Goal: Navigation & Orientation: Find specific page/section

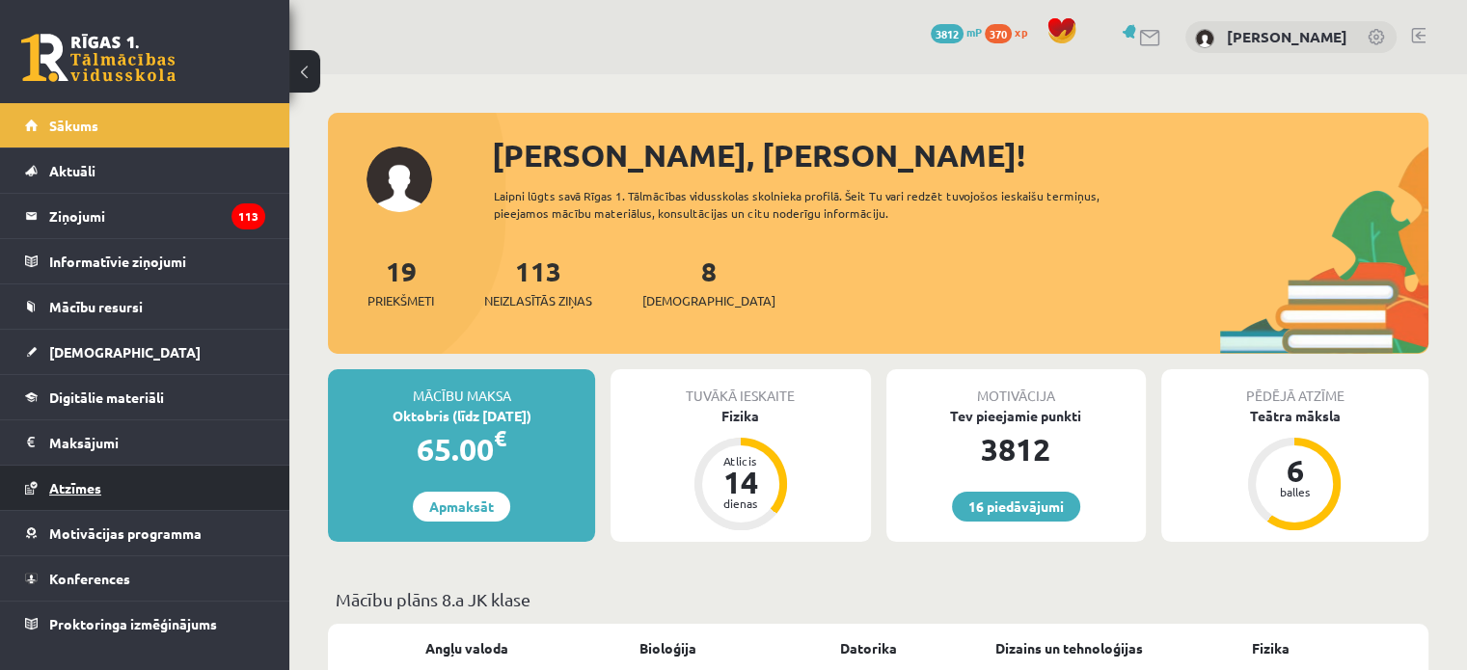
click at [81, 483] on span "Atzīmes" at bounding box center [75, 487] width 52 height 17
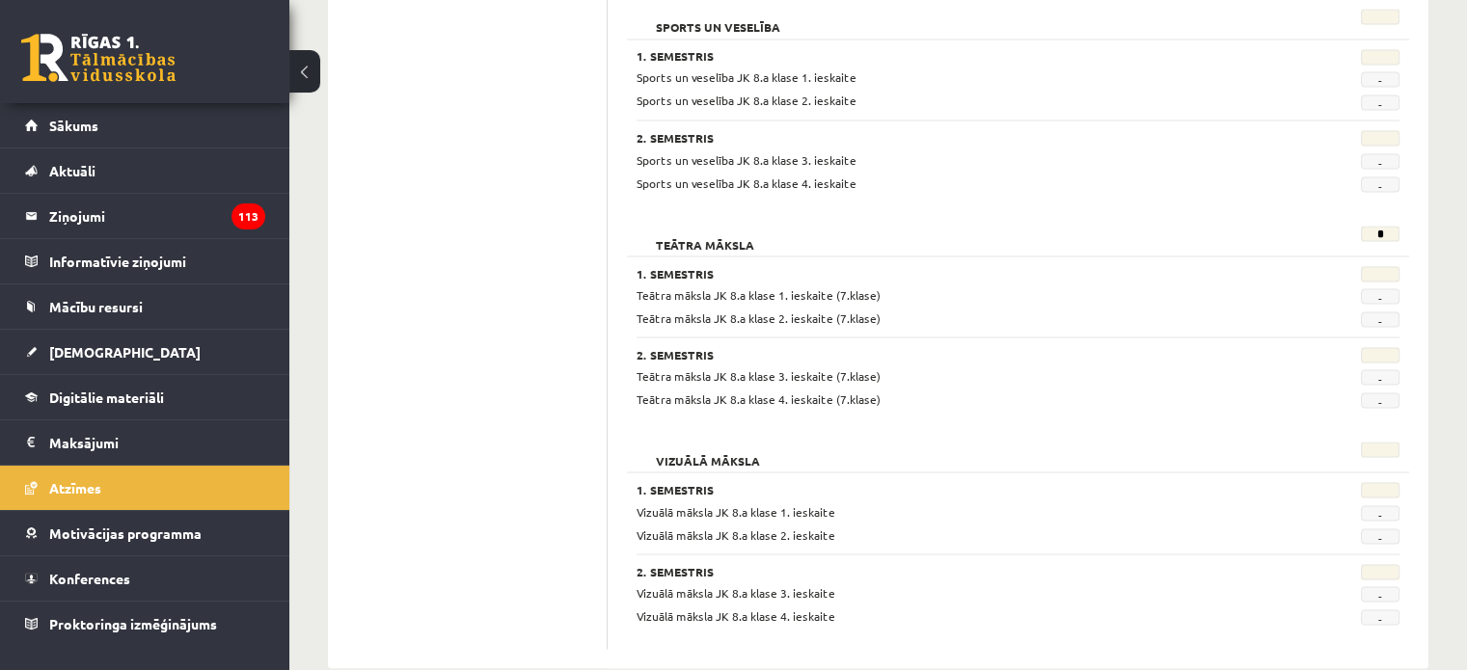
scroll to position [3590, 0]
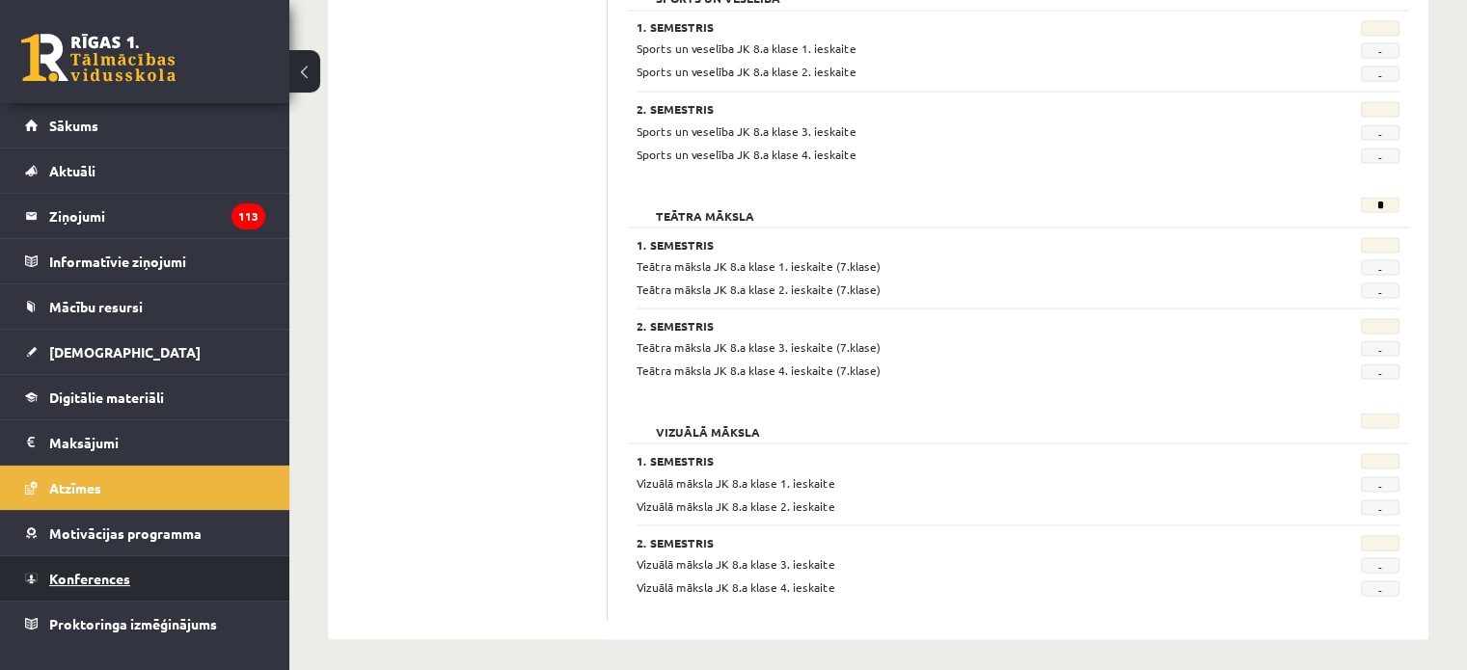
click at [96, 572] on span "Konferences" at bounding box center [89, 578] width 81 height 17
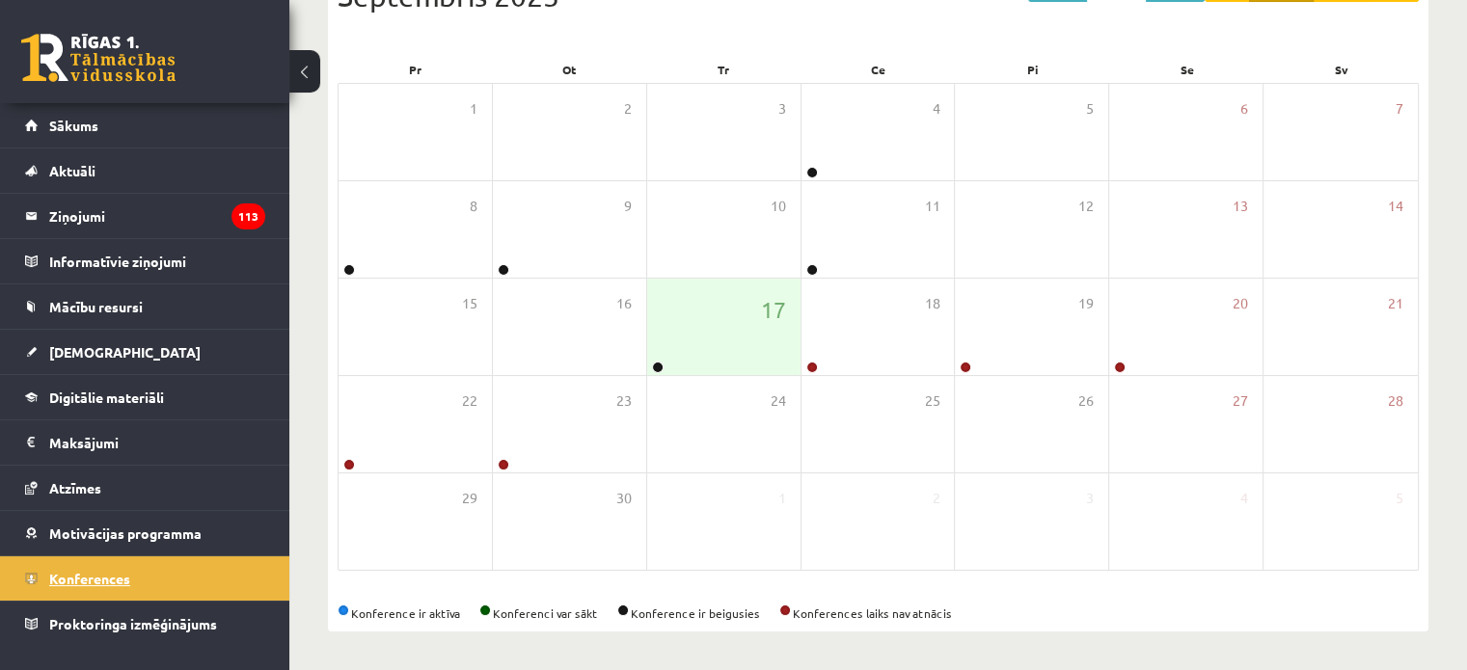
scroll to position [250, 0]
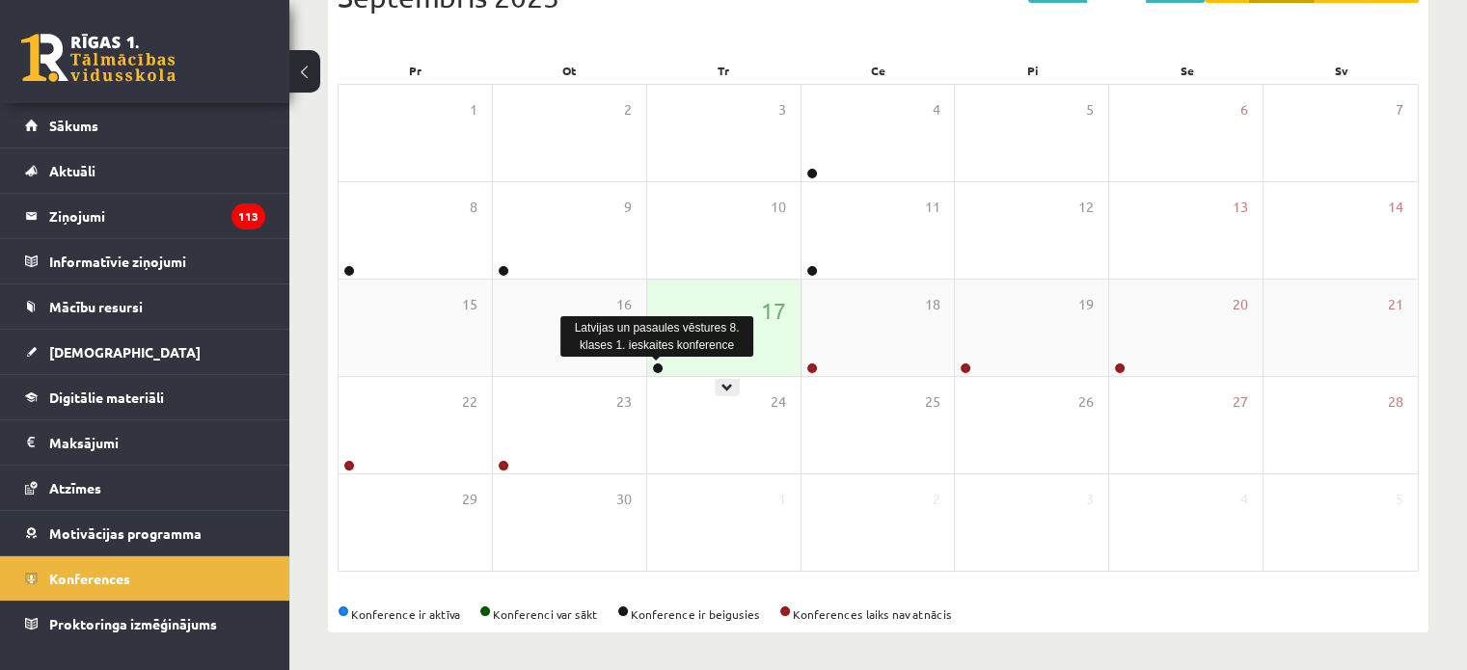
click at [657, 369] on link at bounding box center [658, 369] width 12 height 12
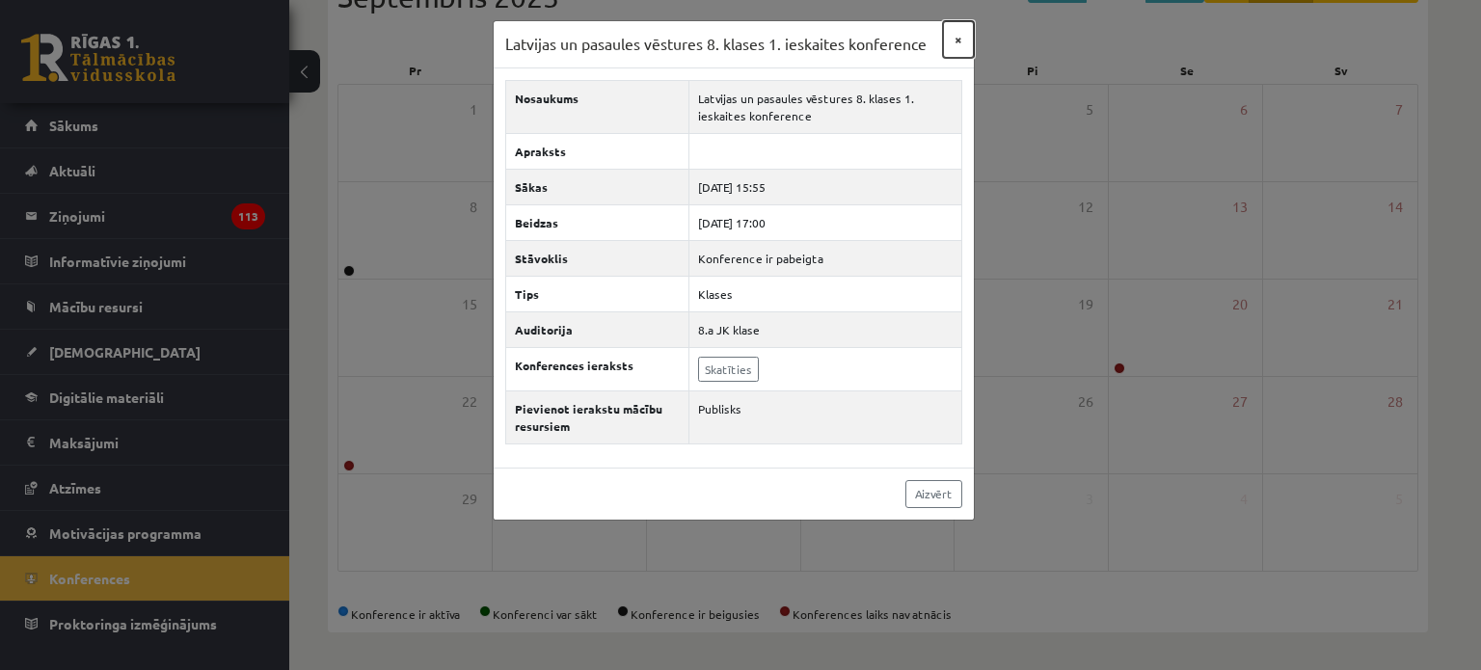
click at [954, 38] on button "×" at bounding box center [958, 39] width 31 height 37
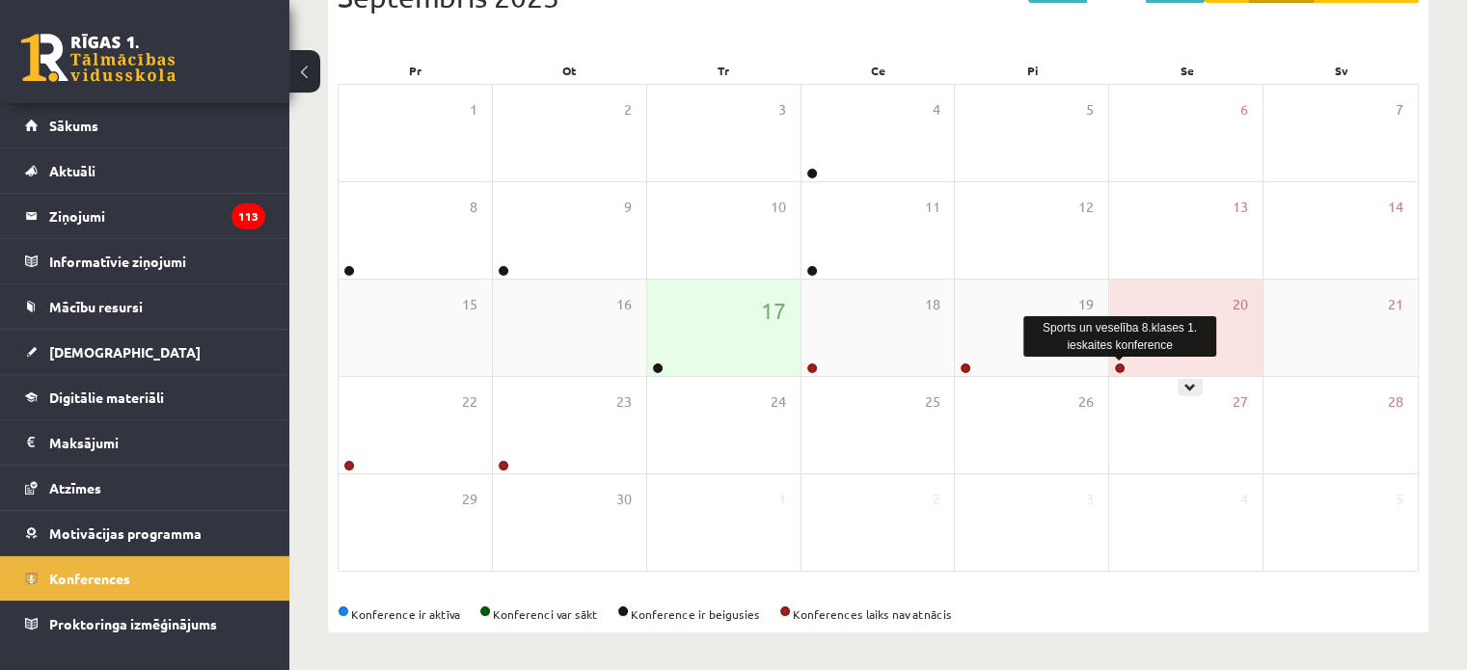
click at [1122, 366] on link at bounding box center [1120, 369] width 12 height 12
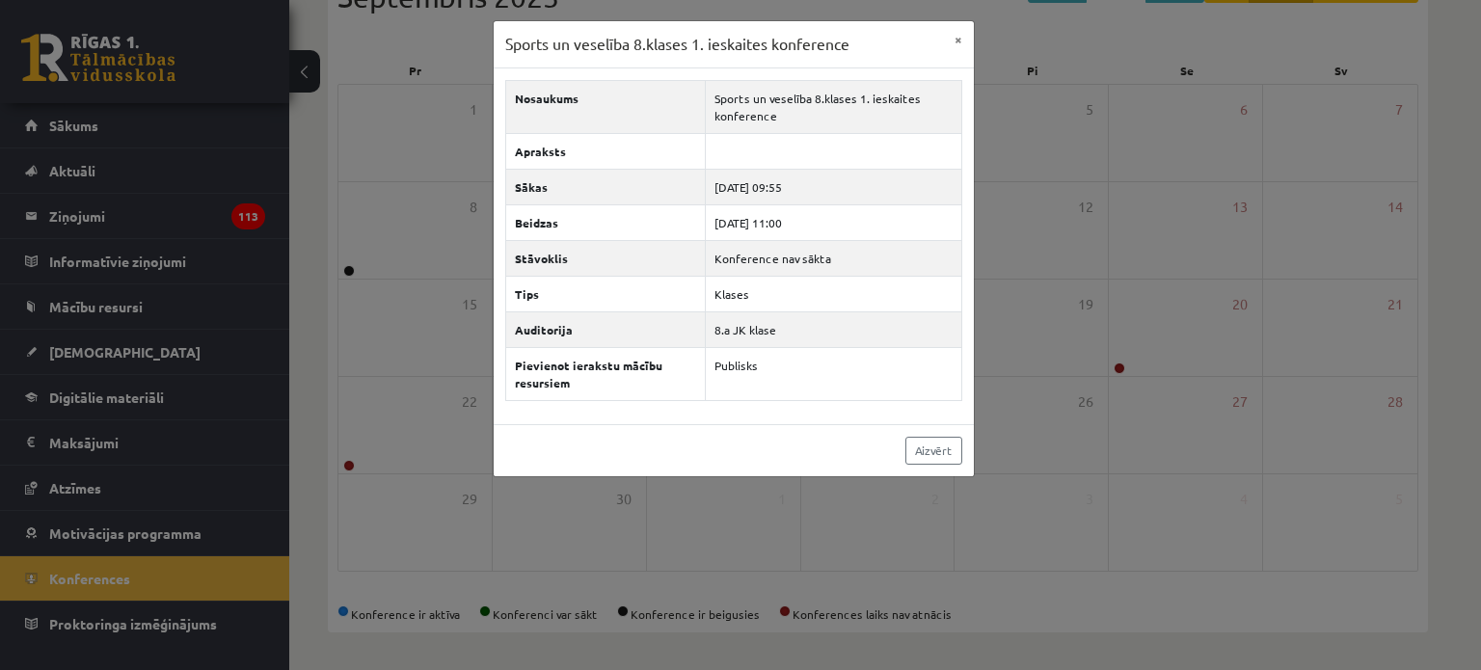
click at [1091, 210] on div "Sports un veselība 8.klases 1. ieskaites konference × Nosaukums Sports un vesel…" at bounding box center [740, 335] width 1481 height 670
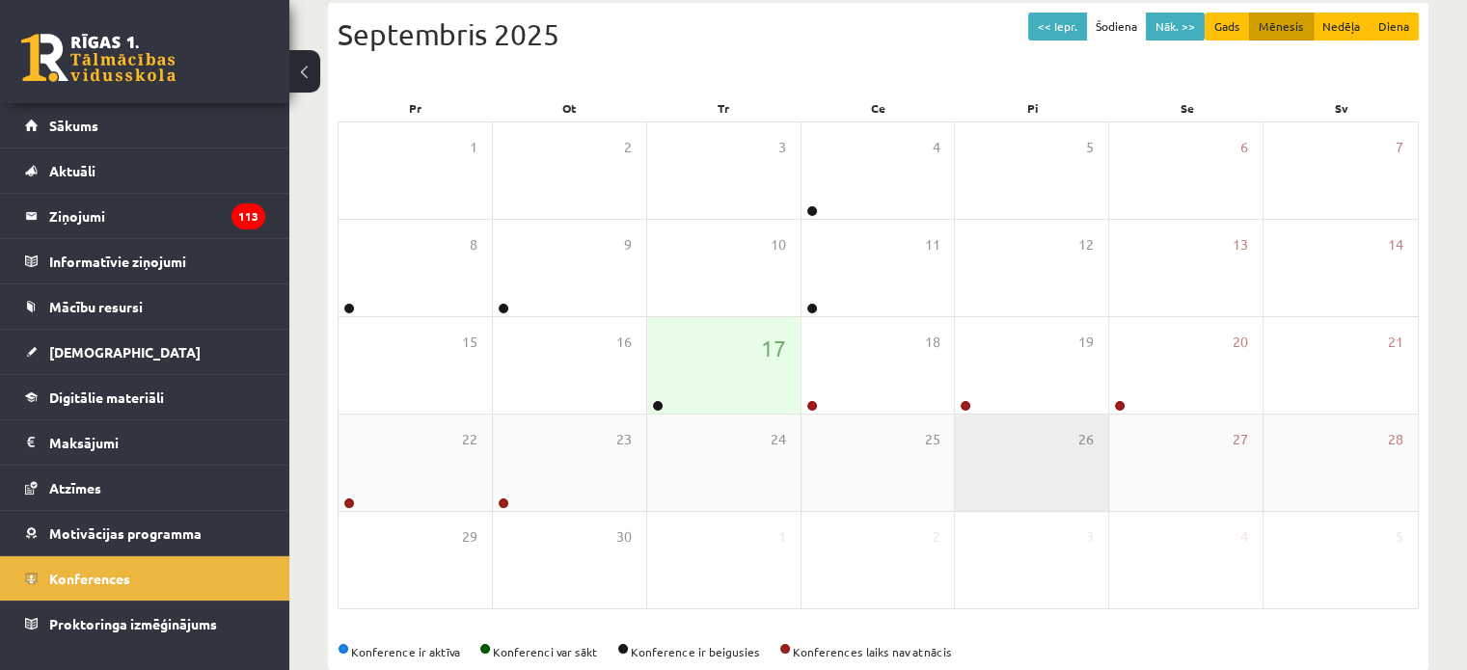
scroll to position [211, 0]
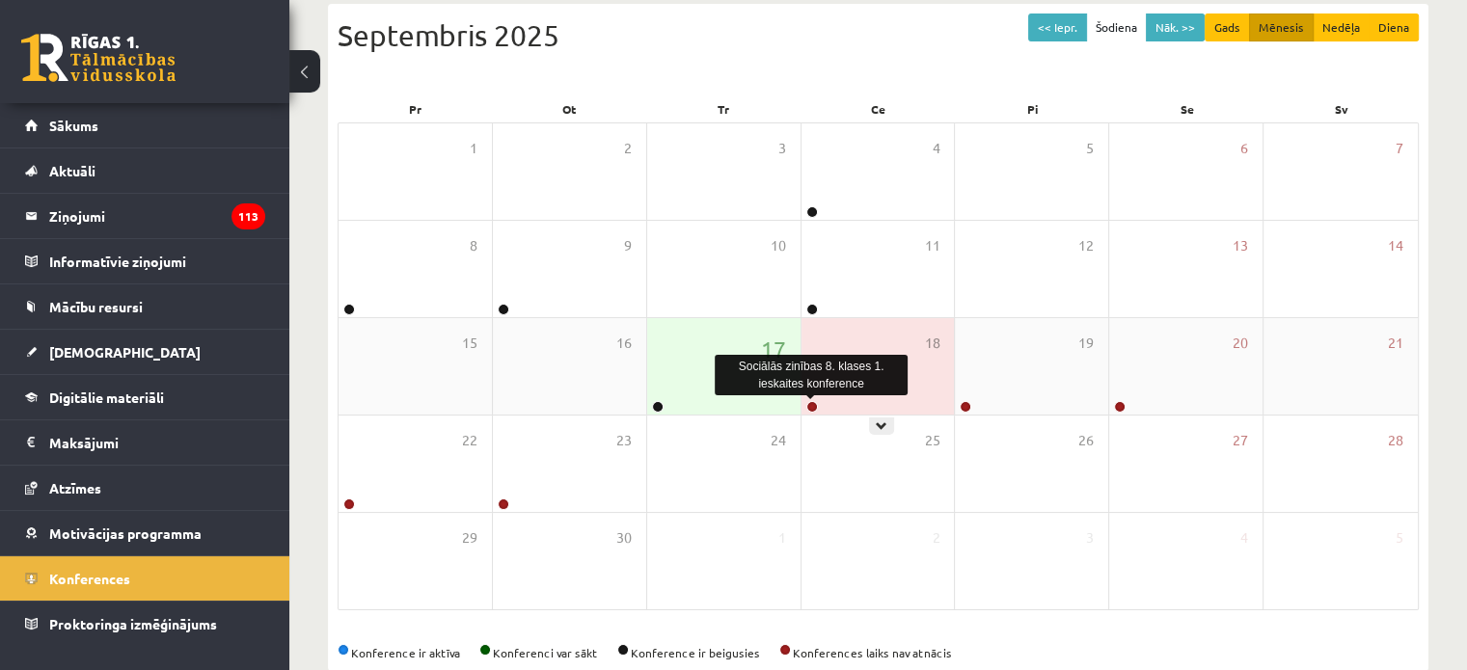
click at [810, 402] on link at bounding box center [812, 407] width 12 height 12
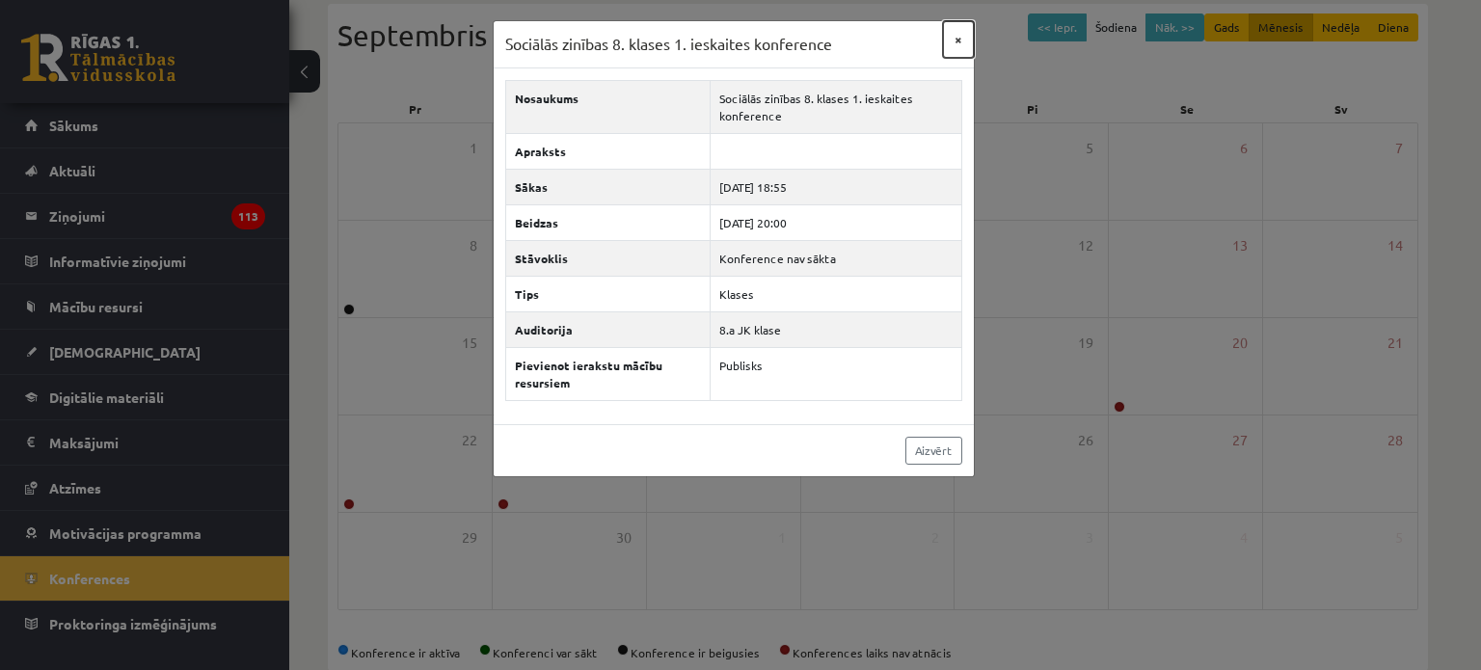
click at [963, 39] on button "×" at bounding box center [958, 39] width 31 height 37
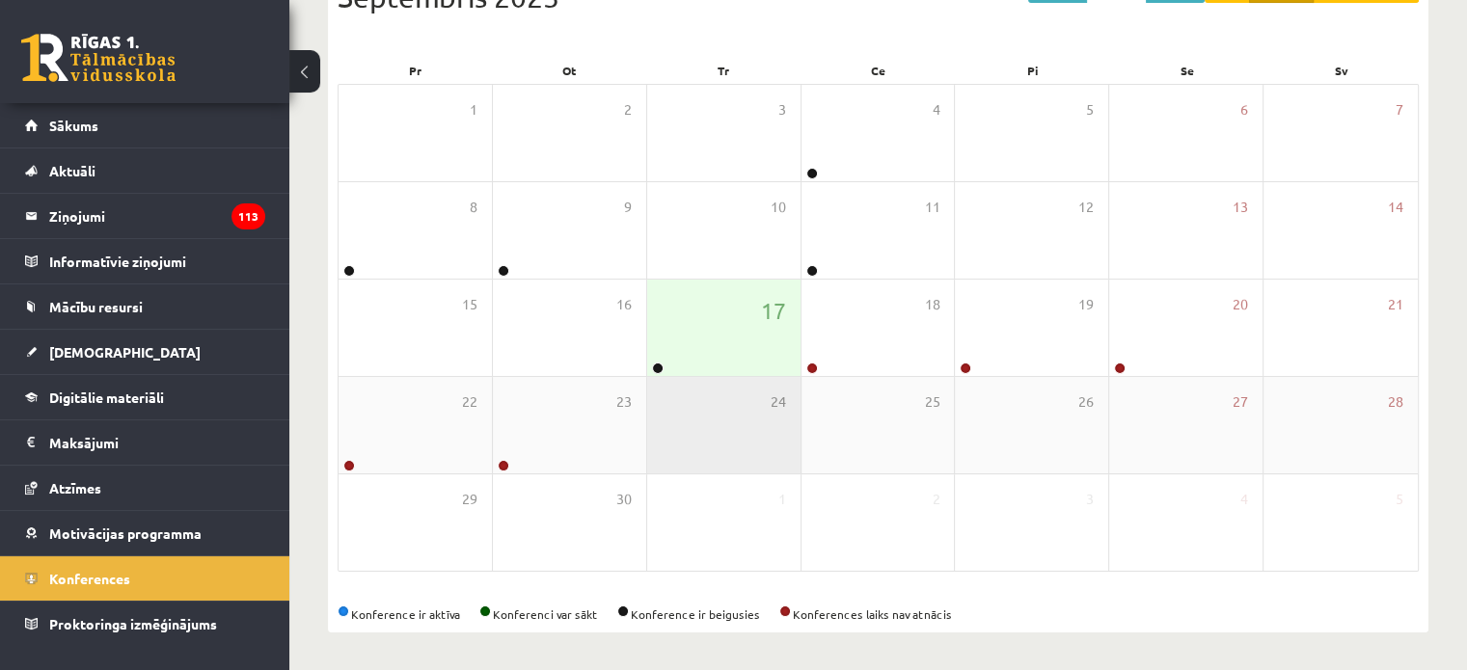
scroll to position [249, 0]
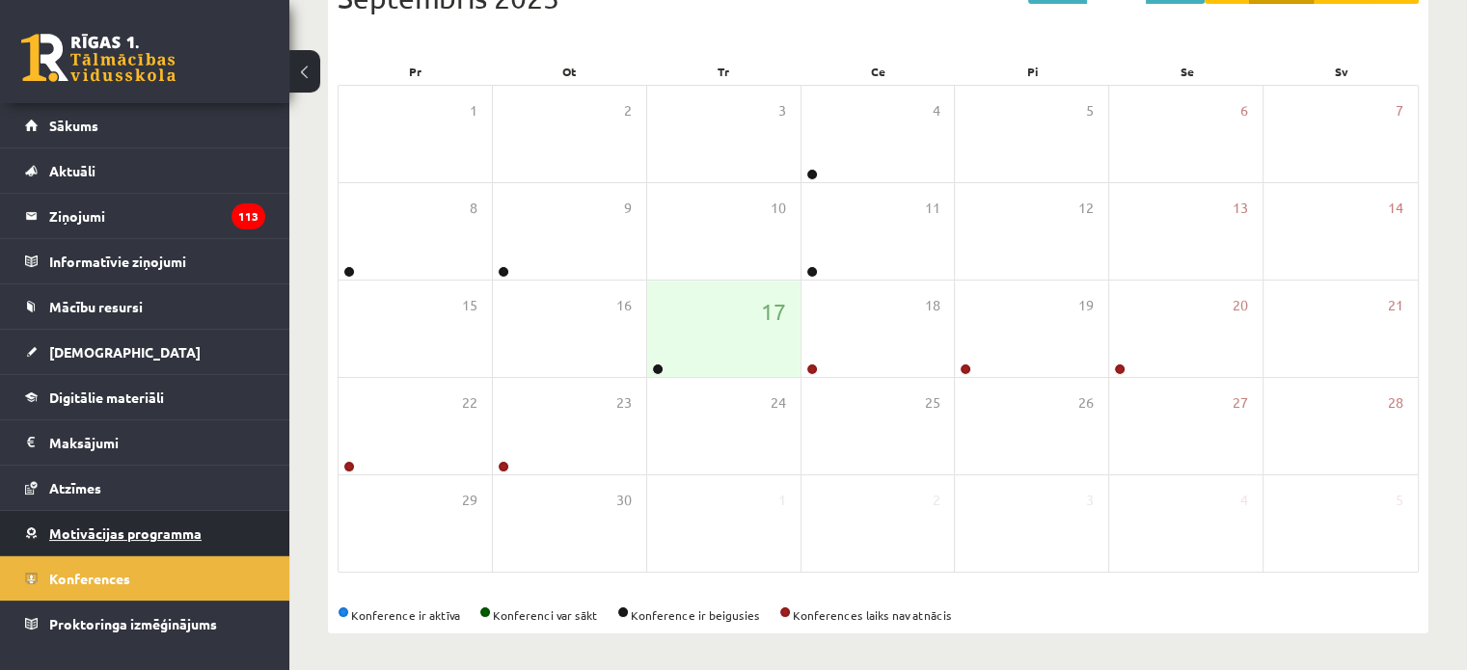
click at [175, 529] on span "Motivācijas programma" at bounding box center [125, 533] width 152 height 17
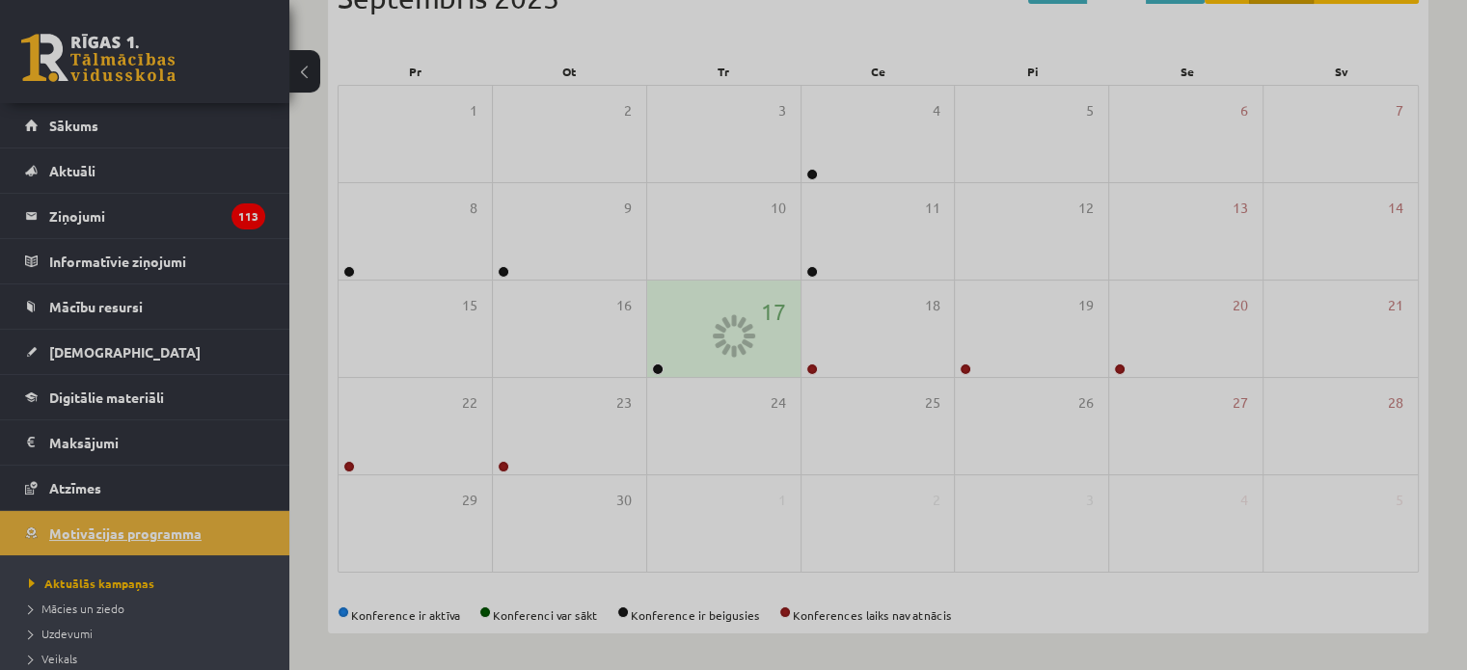
click at [175, 529] on div at bounding box center [733, 335] width 1467 height 670
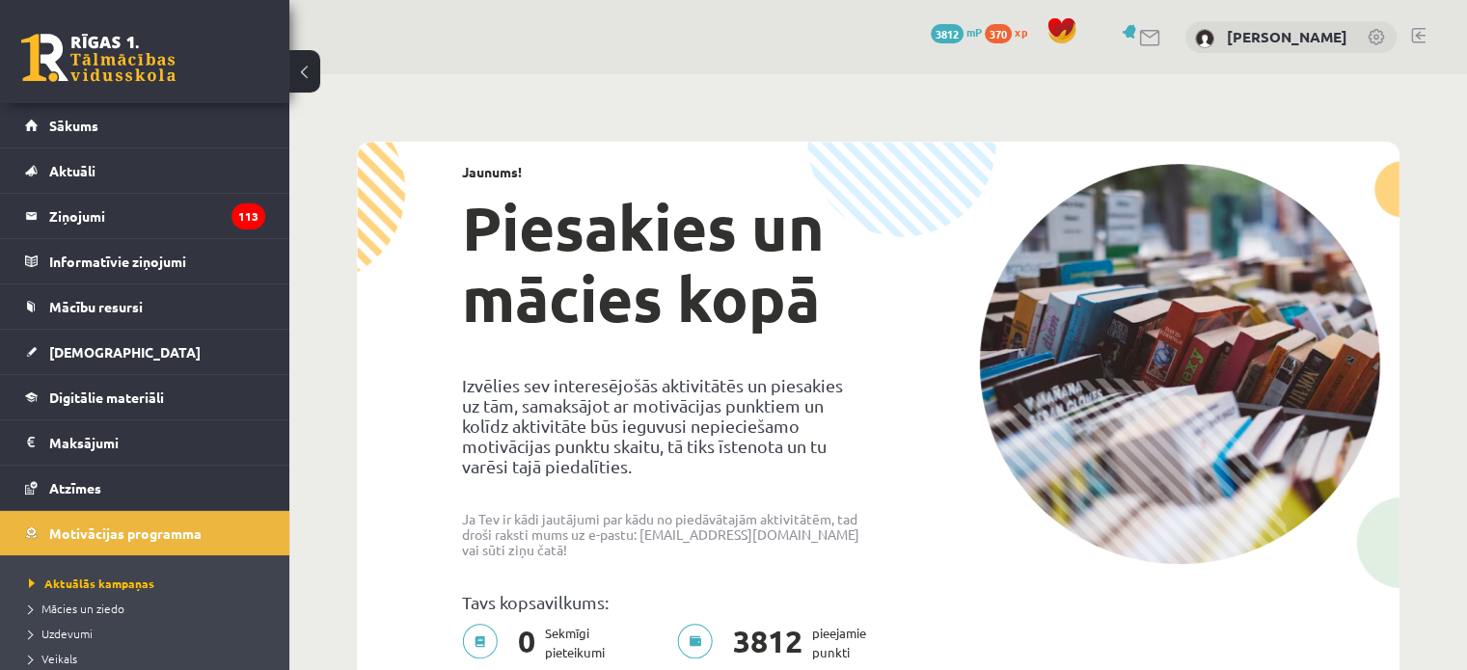
click at [964, 40] on span "3812" at bounding box center [947, 33] width 33 height 19
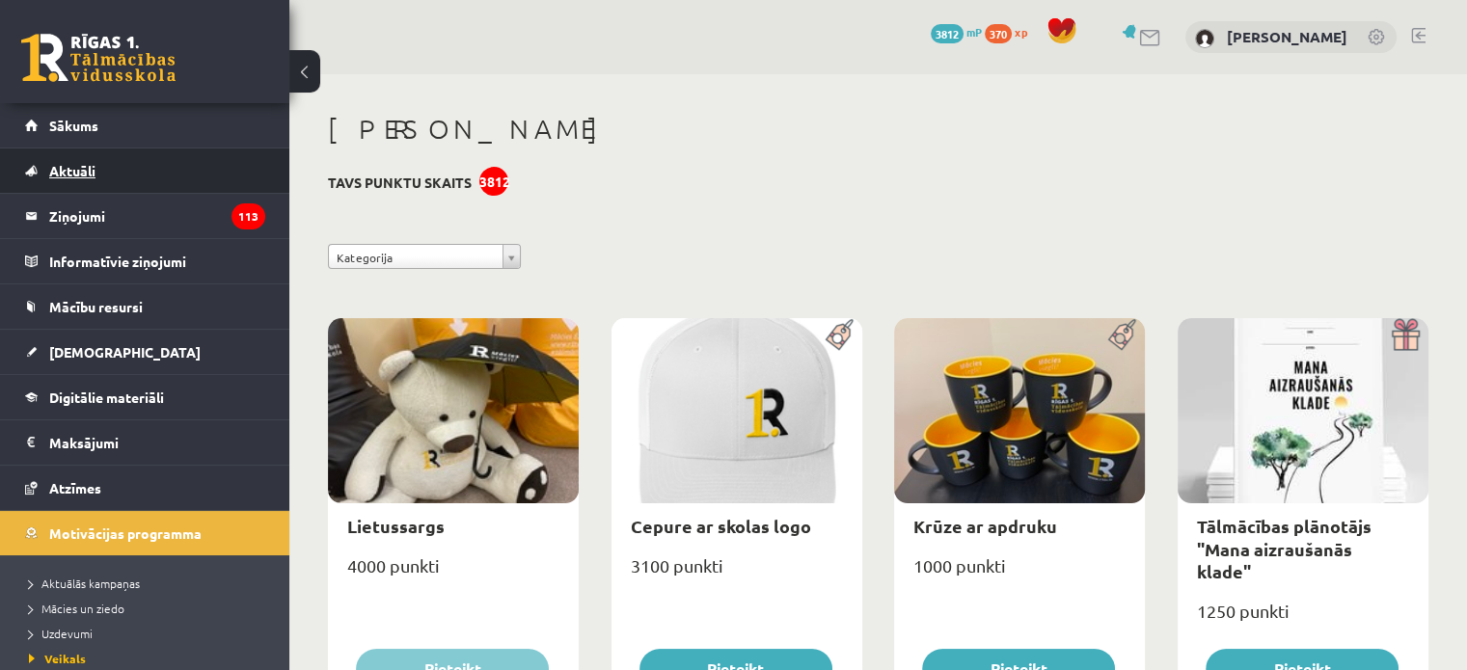
click at [97, 190] on link "Aktuāli" at bounding box center [145, 171] width 240 height 44
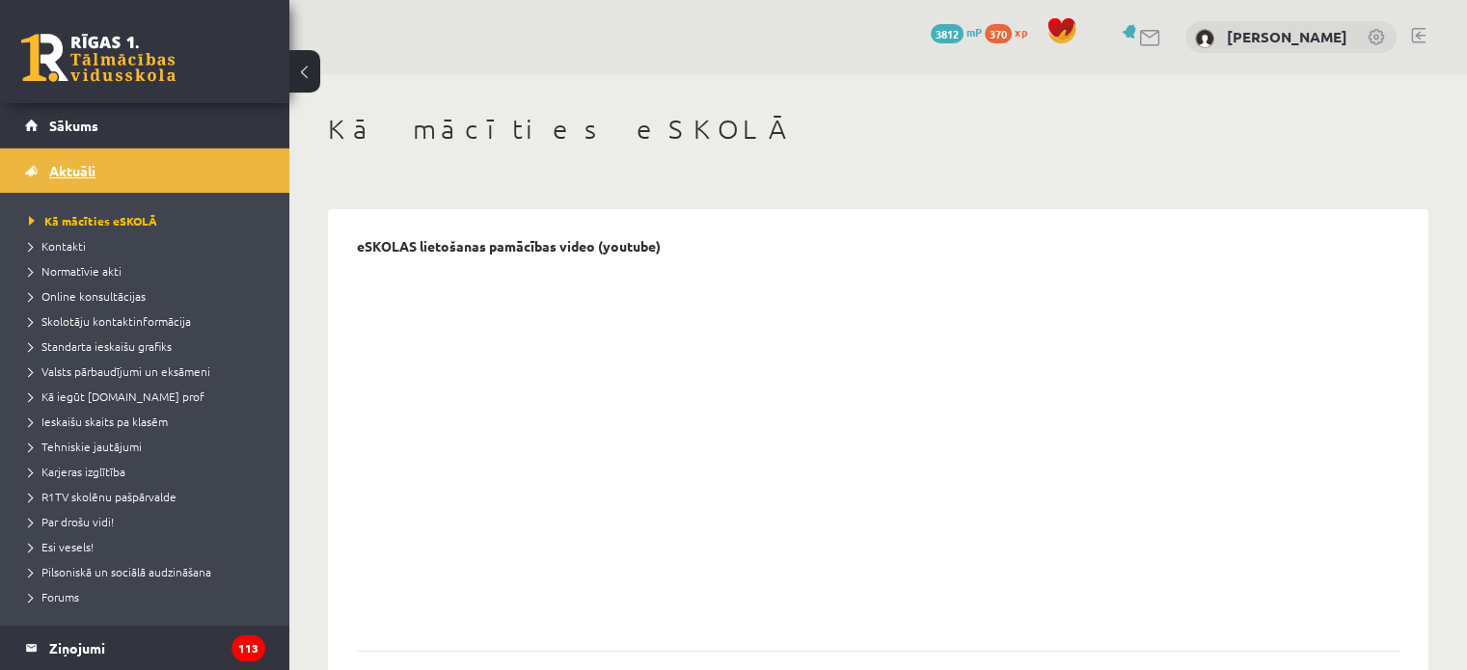
click at [81, 160] on link "Aktuāli" at bounding box center [145, 171] width 240 height 44
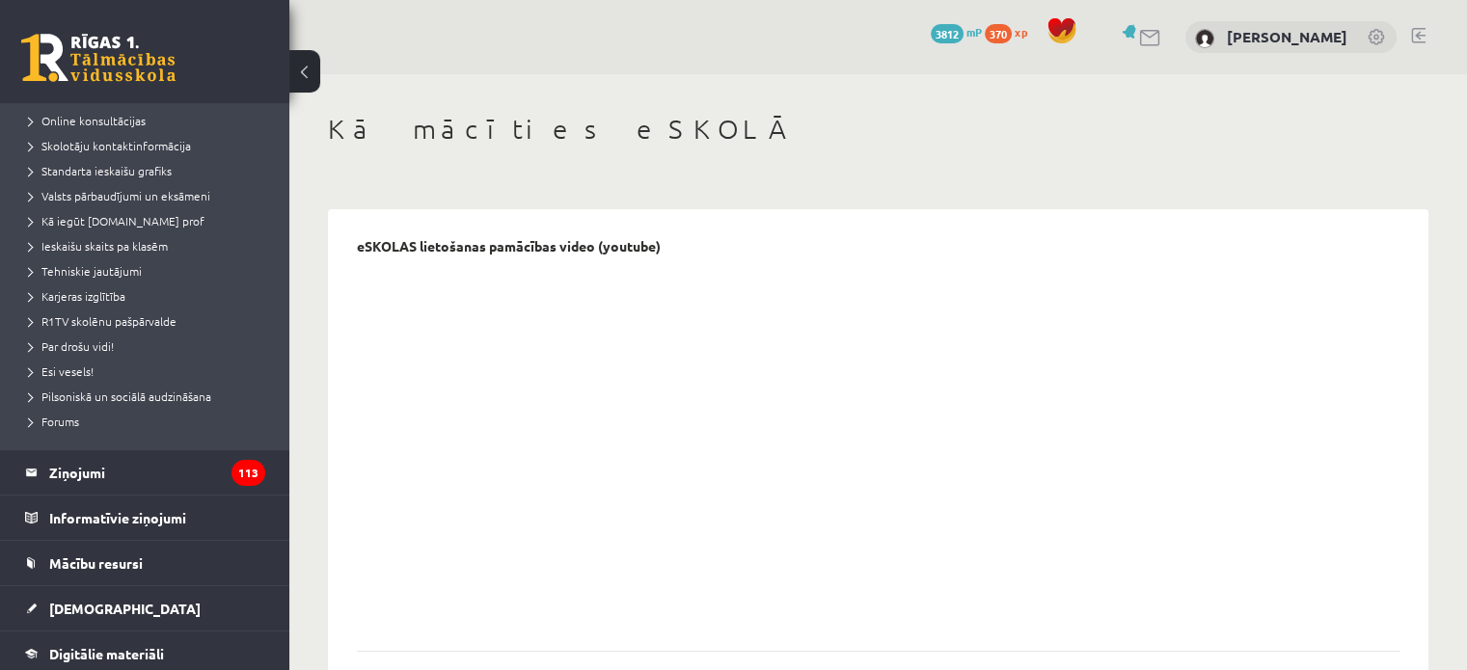
scroll to position [181, 0]
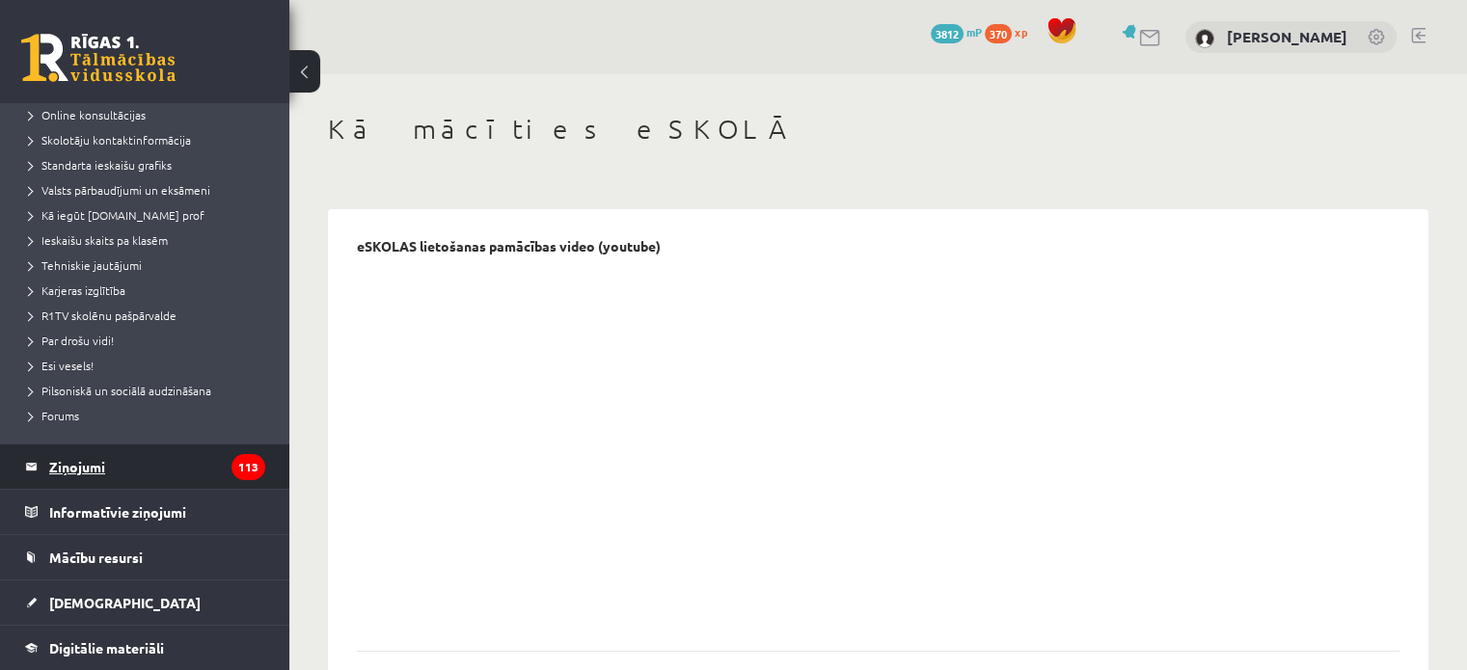
click at [102, 463] on legend "Ziņojumi 113" at bounding box center [157, 467] width 216 height 44
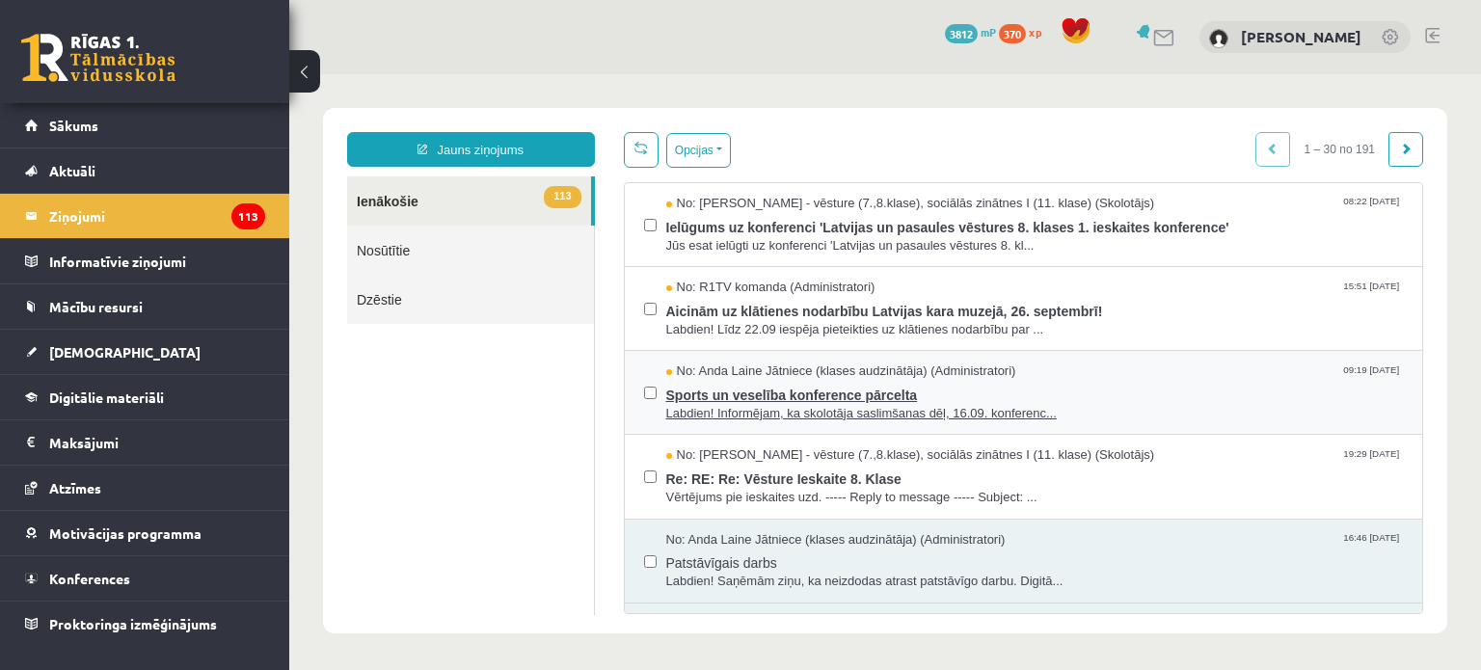
click at [1049, 392] on span "Sports un veselība konference pārcelta" at bounding box center [1035, 393] width 738 height 24
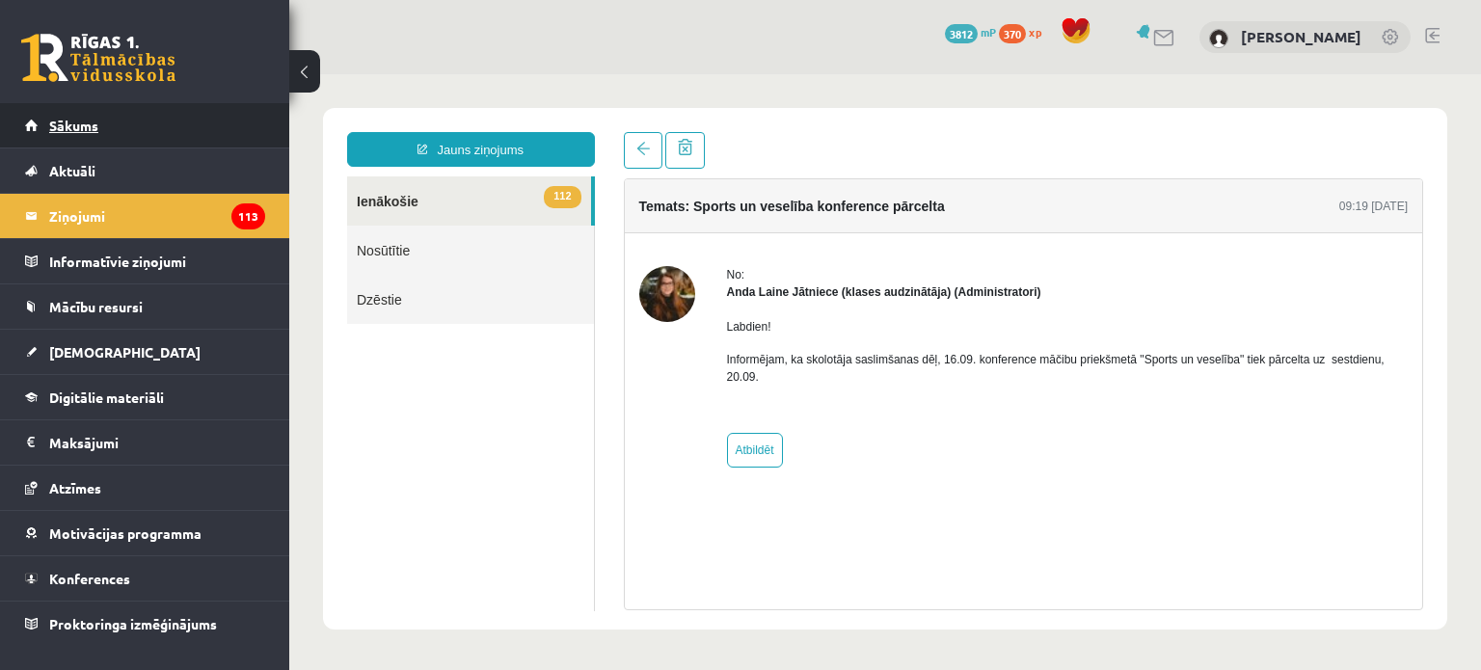
click at [76, 126] on span "Sākums" at bounding box center [73, 125] width 49 height 17
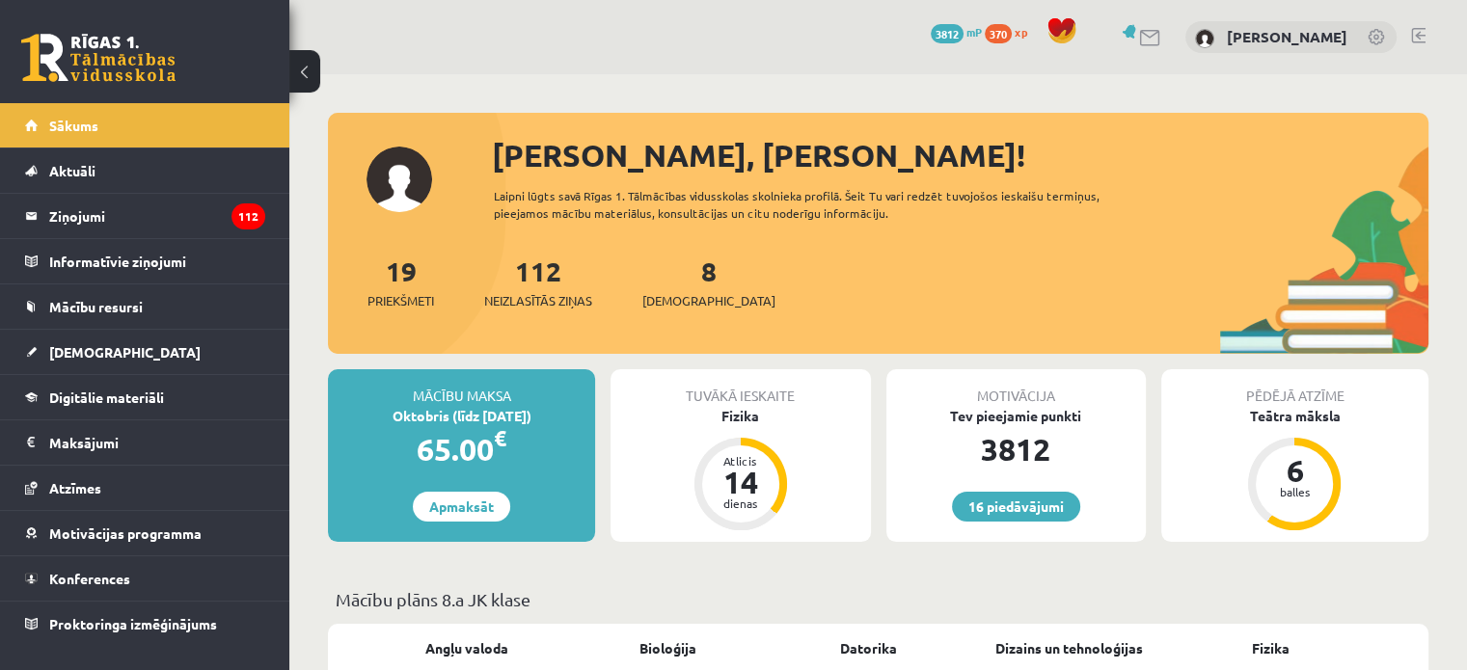
click at [735, 65] on div "16 Dāvanas 3812 mP 370 xp Kārlis Bergs" at bounding box center [878, 37] width 1178 height 74
click at [768, 462] on div "Atlicis" at bounding box center [741, 461] width 58 height 12
